Goal: Task Accomplishment & Management: Manage account settings

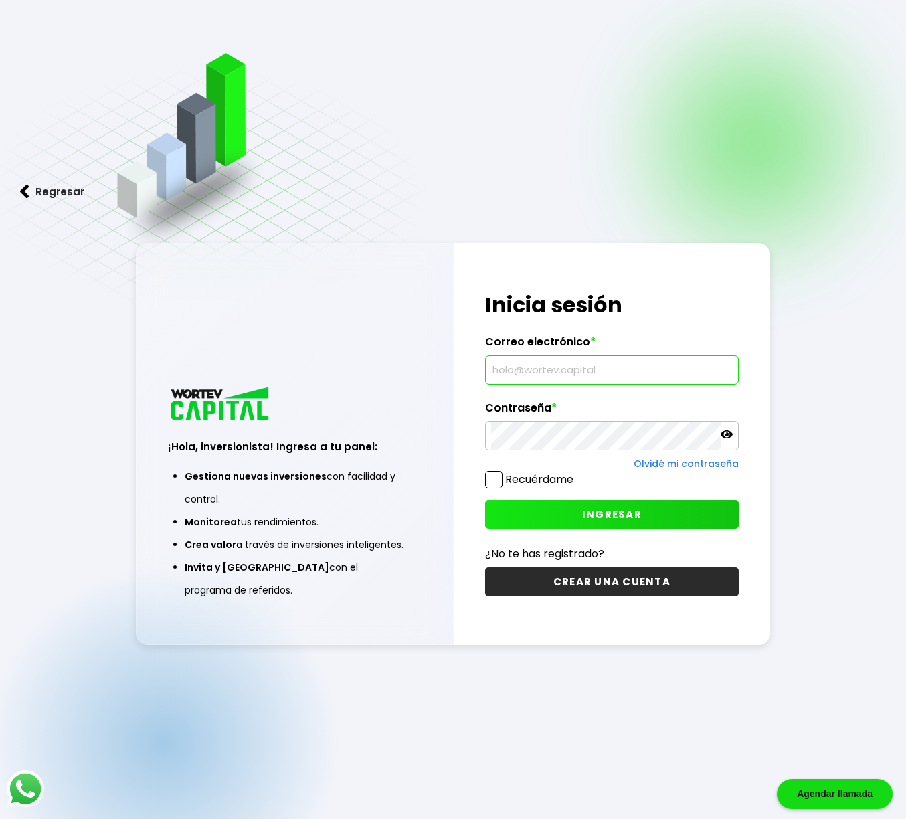
click at [561, 367] on input "text" at bounding box center [611, 370] width 241 height 28
type input "[EMAIL_ADDRESS][DOMAIN_NAME]"
click at [599, 506] on button "INGRESAR" at bounding box center [611, 514] width 253 height 29
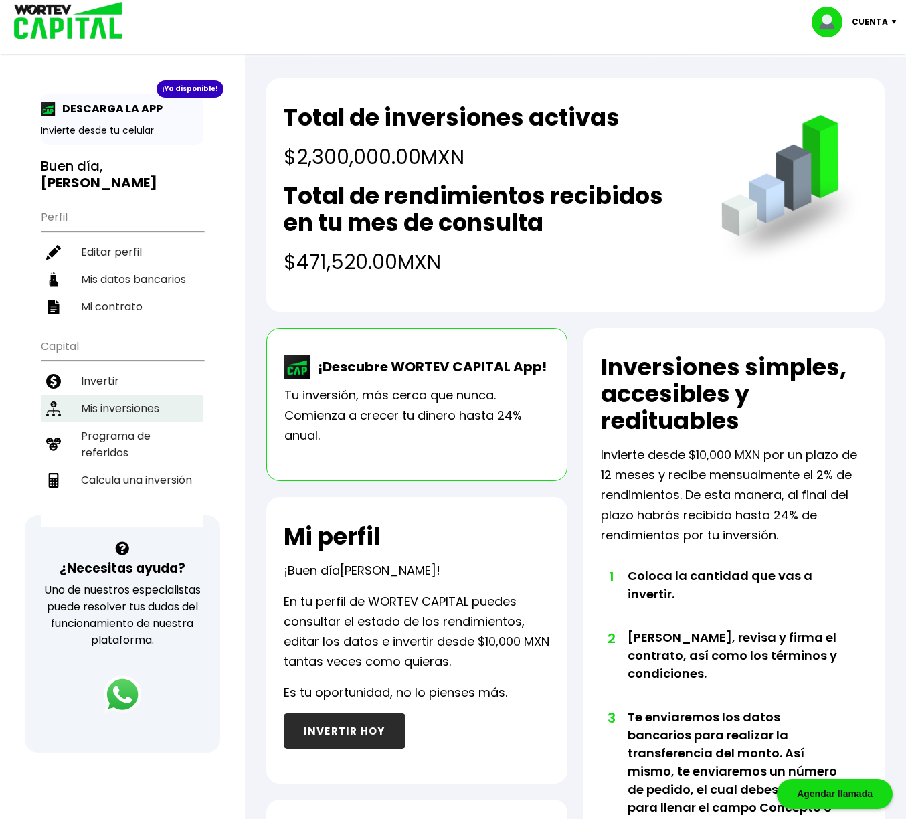
click at [108, 399] on li "Mis inversiones" at bounding box center [122, 408] width 163 height 27
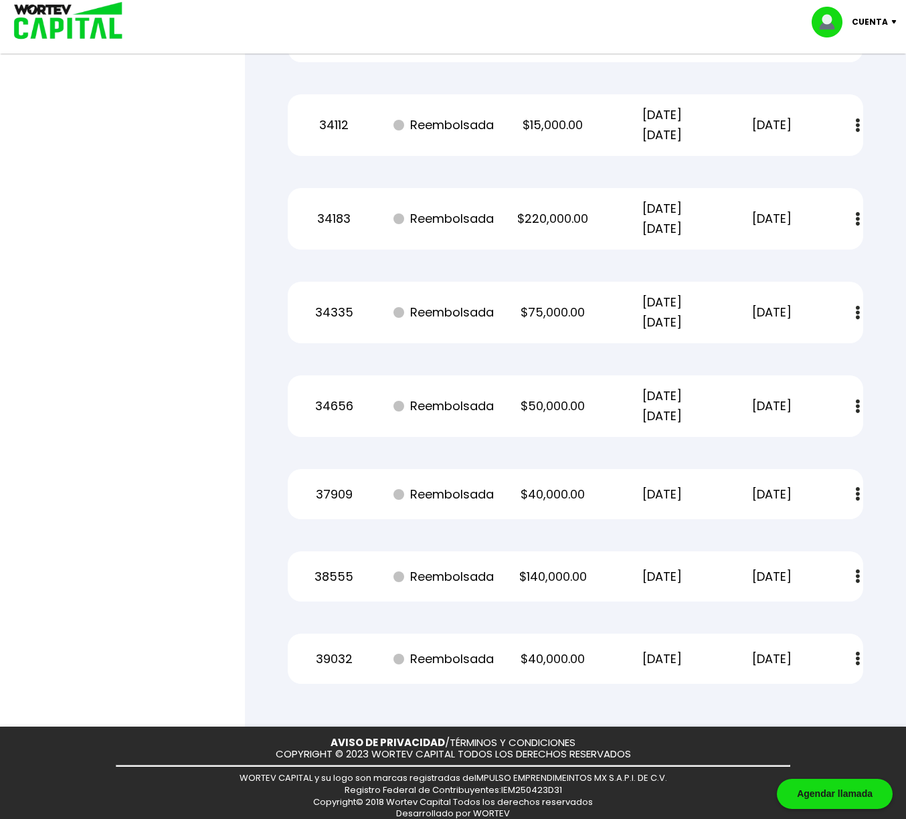
scroll to position [3107, 0]
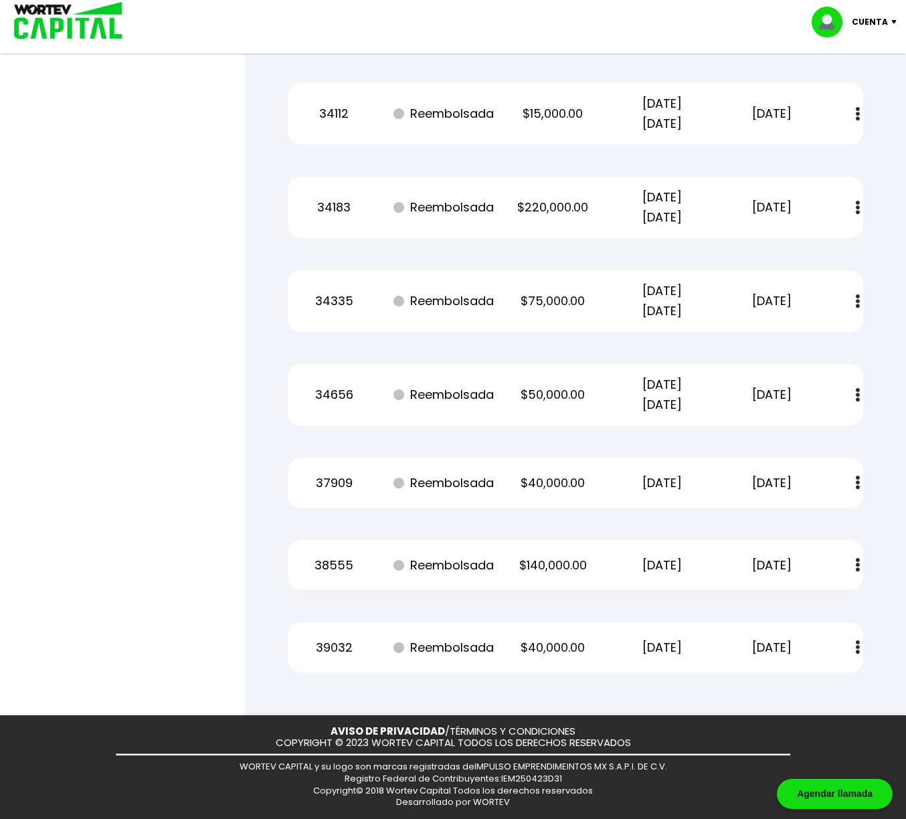
click at [858, 649] on img at bounding box center [858, 647] width 4 height 14
click at [828, 682] on img at bounding box center [825, 683] width 11 height 13
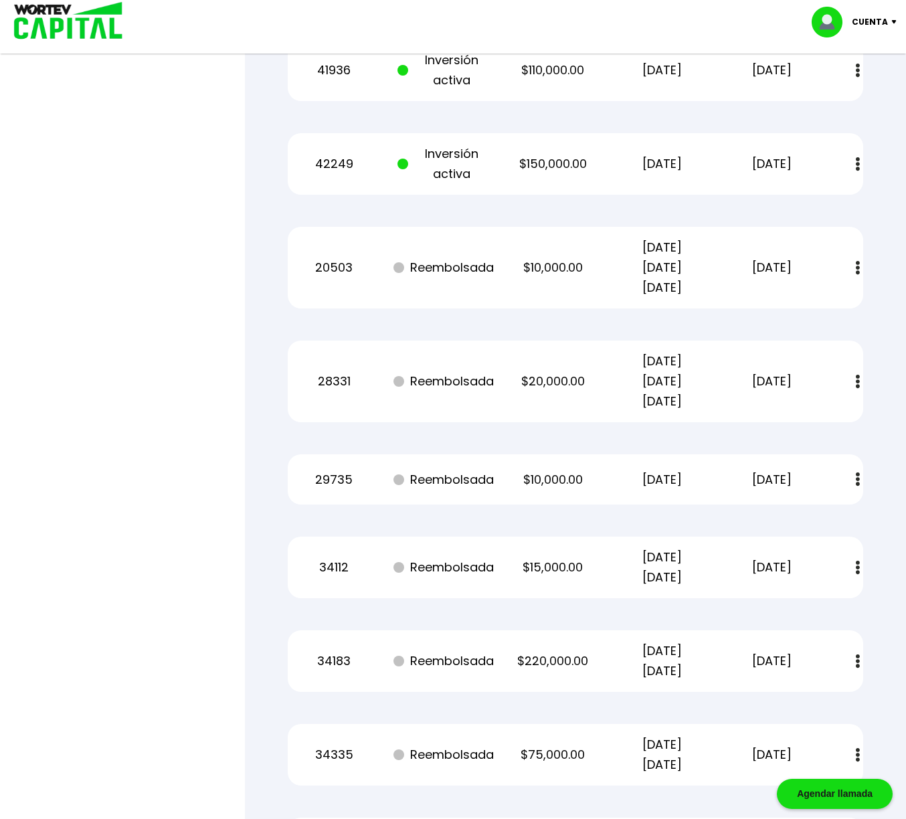
scroll to position [2648, 0]
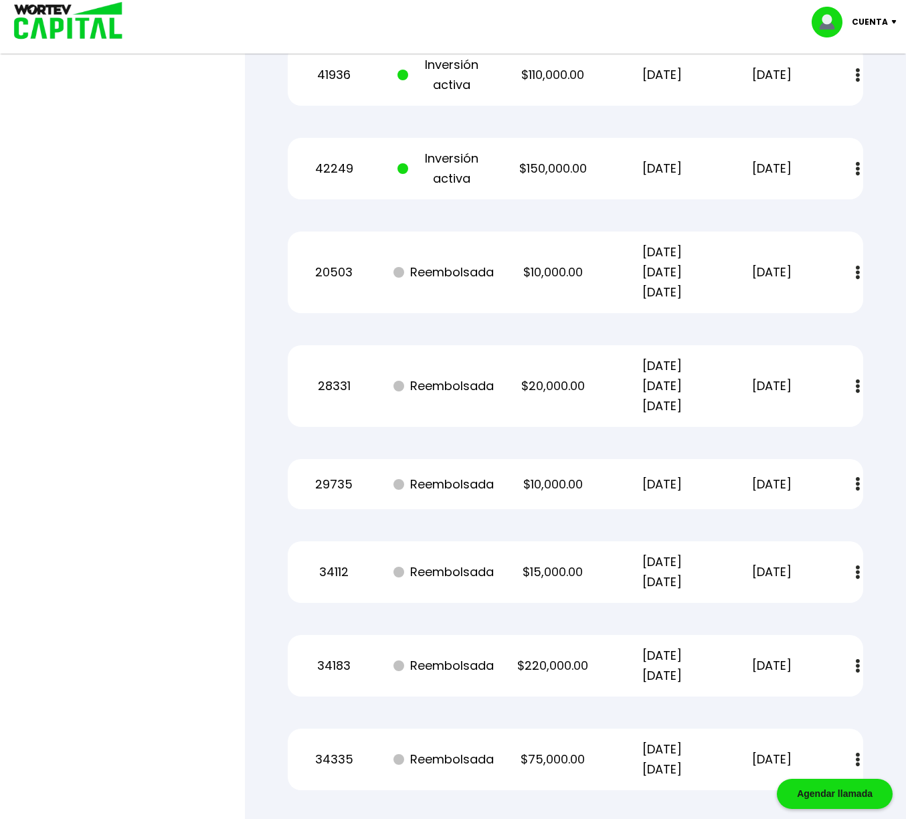
click at [879, 24] on p "Cuenta" at bounding box center [870, 22] width 36 height 20
click at [864, 88] on li "Cerrar sesión" at bounding box center [855, 89] width 107 height 27
